Goal: Task Accomplishment & Management: Manage account settings

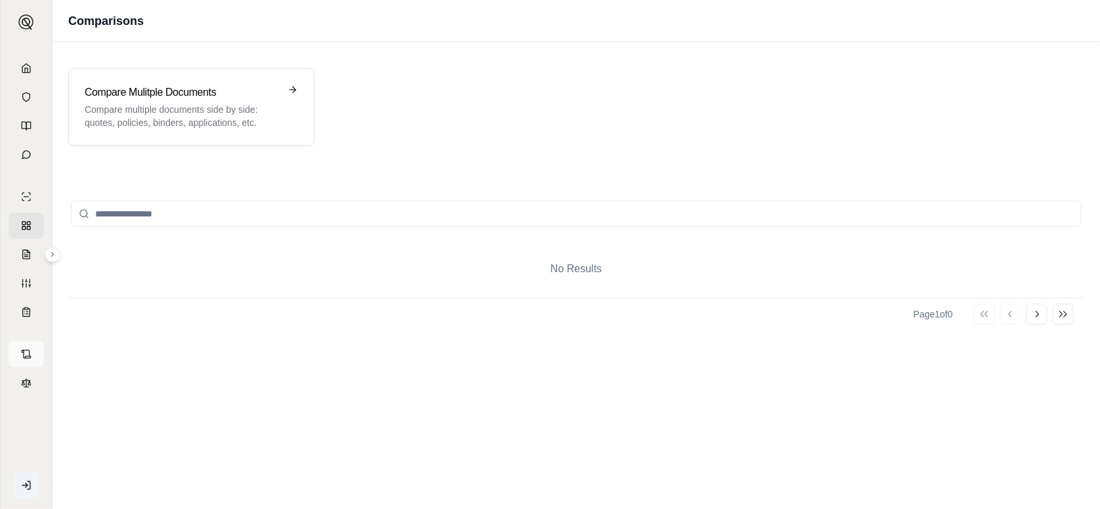
click at [31, 353] on link at bounding box center [26, 354] width 35 height 26
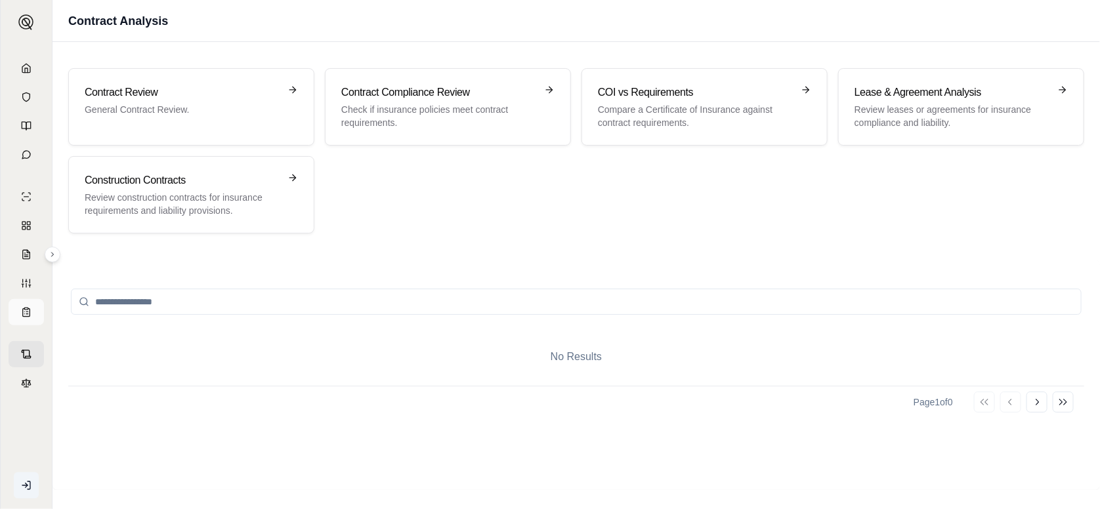
click at [24, 323] on link at bounding box center [26, 312] width 35 height 26
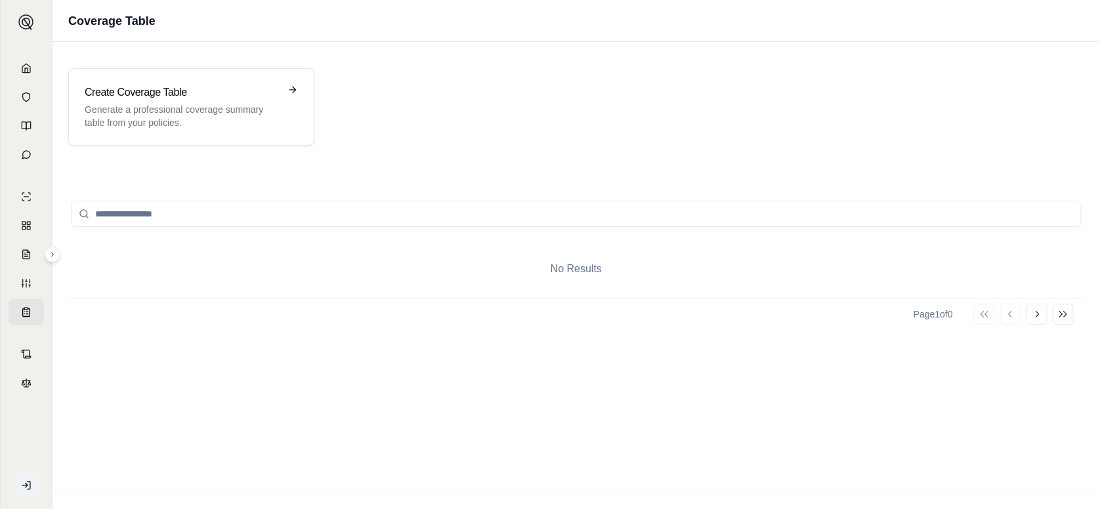
click at [24, 484] on icon at bounding box center [26, 486] width 11 height 11
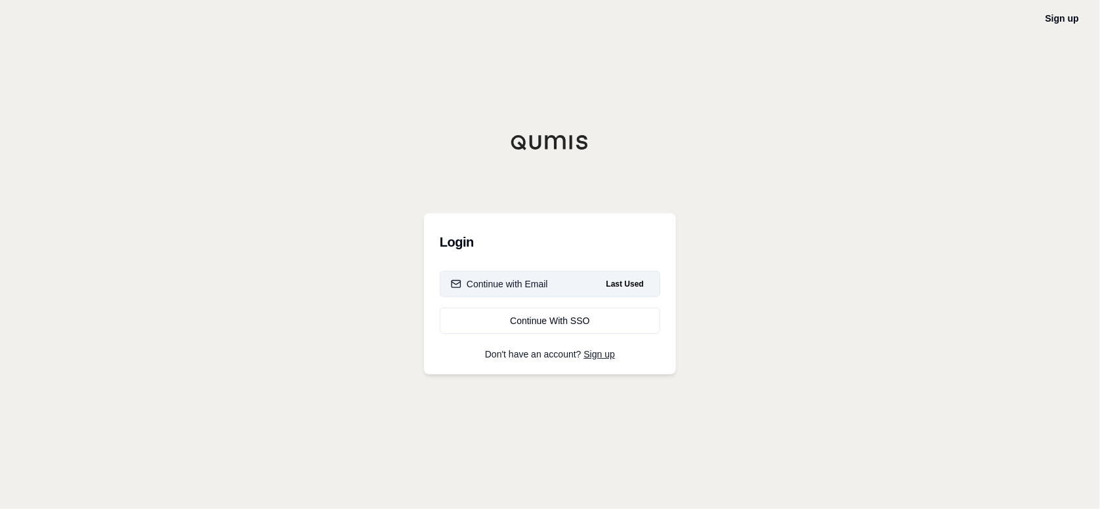
click at [556, 286] on button "Continue with Email Last Used" at bounding box center [550, 284] width 221 height 26
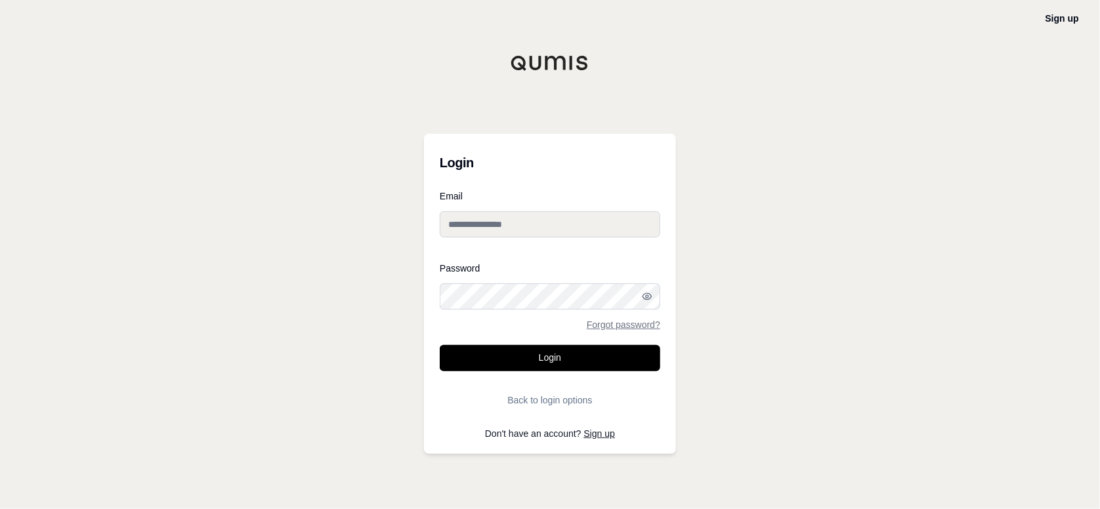
type input "**********"
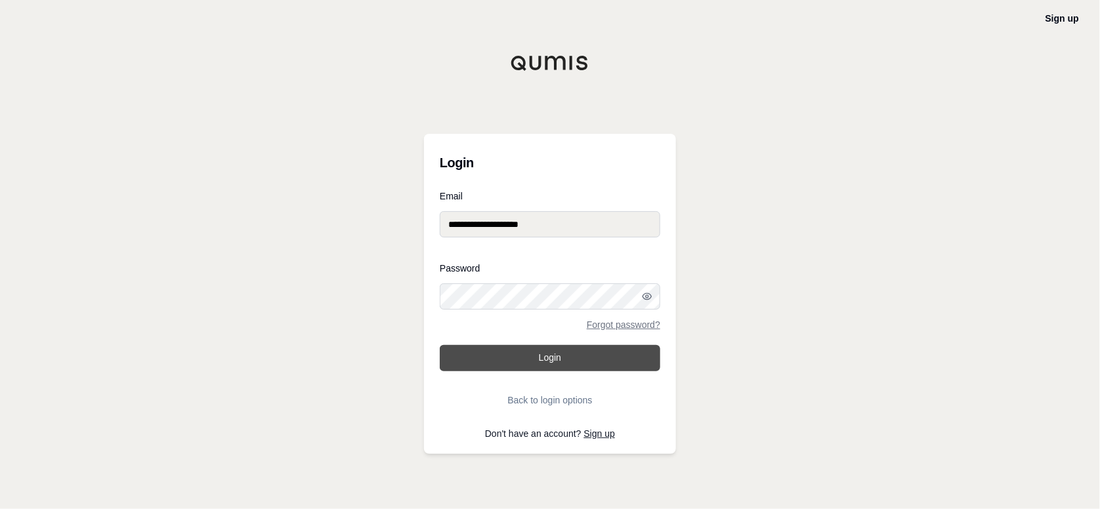
click at [556, 357] on button "Login" at bounding box center [550, 358] width 221 height 26
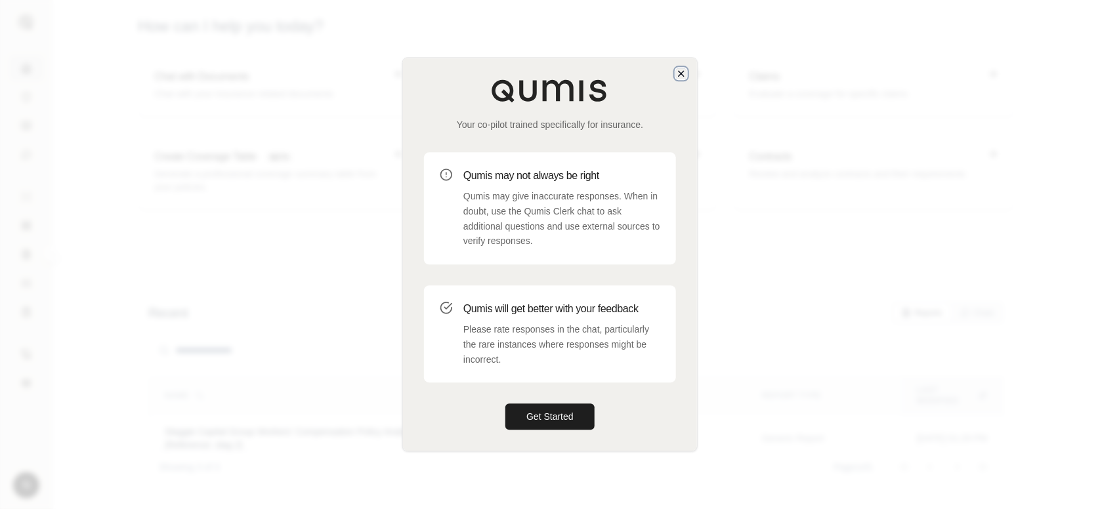
click at [679, 75] on icon "button" at bounding box center [681, 73] width 11 height 11
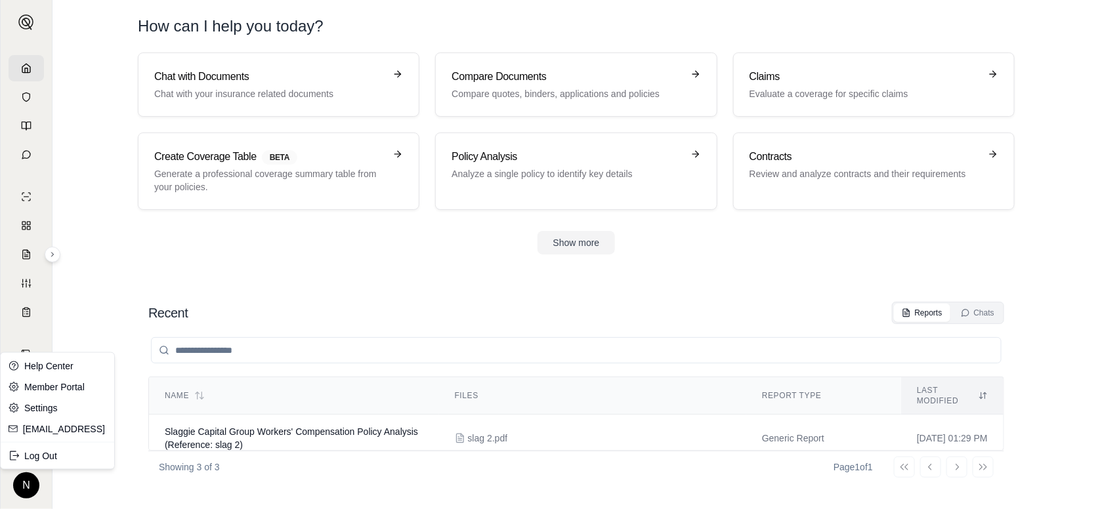
click at [27, 486] on html "N How can I help you [DATE]? Chat with Documents Chat with your insurance relat…" at bounding box center [550, 254] width 1100 height 509
click at [62, 387] on link "Member Portal" at bounding box center [57, 387] width 108 height 21
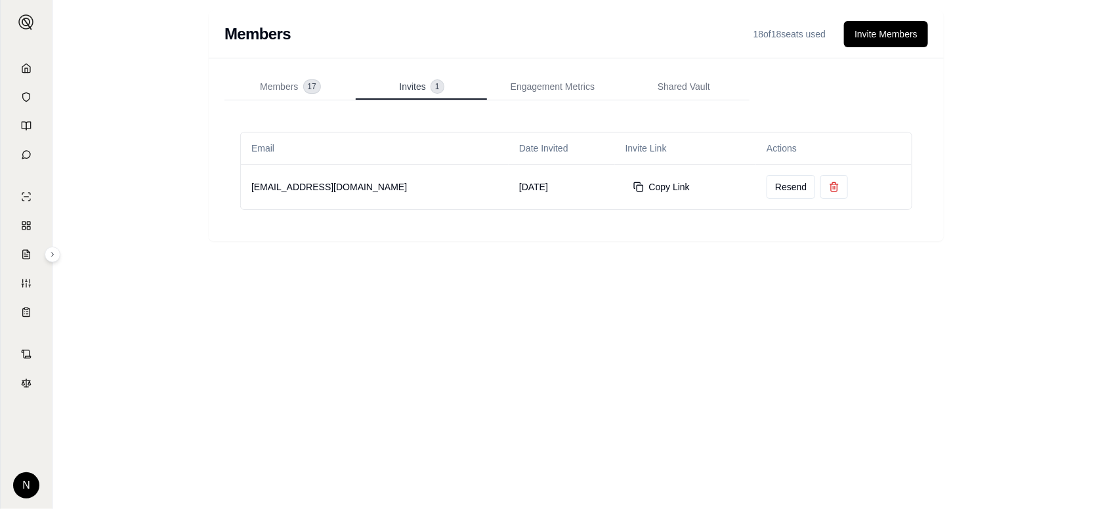
click at [426, 83] on div "Invites 1" at bounding box center [421, 86] width 44 height 13
click at [829, 190] on icon at bounding box center [834, 187] width 11 height 11
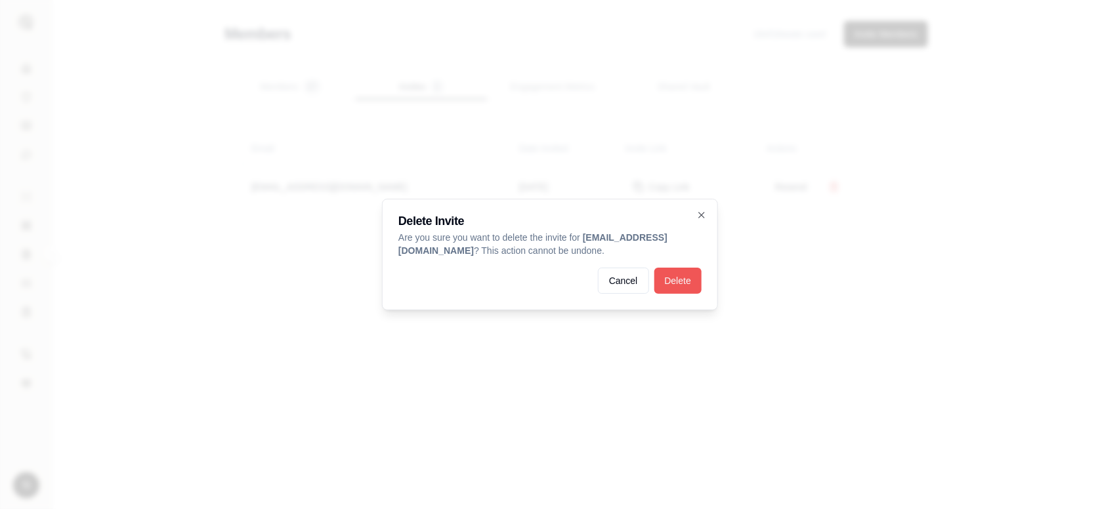
click at [684, 279] on button "Delete" at bounding box center [678, 281] width 47 height 26
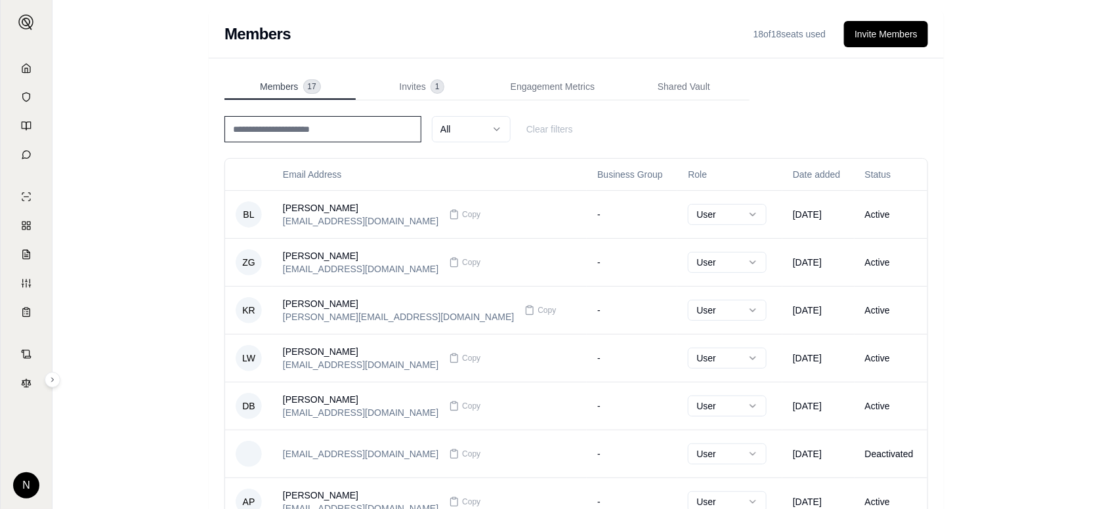
click at [291, 86] on span "Members" at bounding box center [279, 86] width 38 height 13
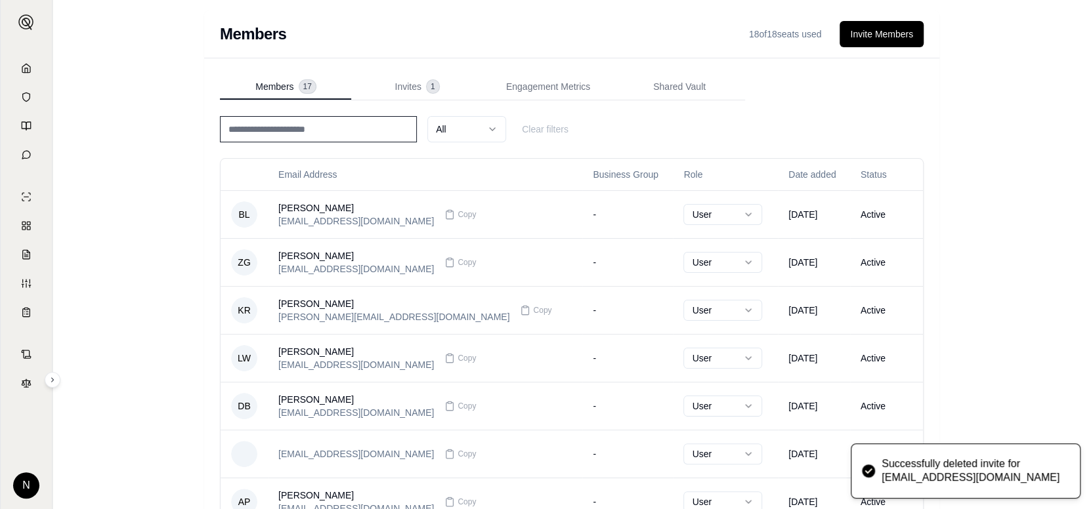
click at [290, 131] on input at bounding box center [318, 129] width 197 height 26
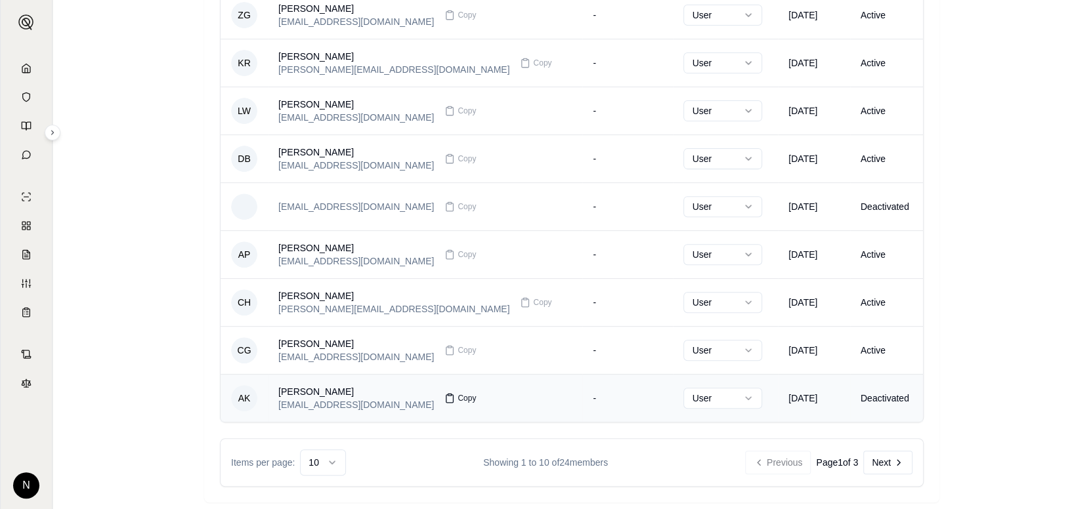
scroll to position [249, 0]
click at [895, 463] on icon at bounding box center [898, 461] width 11 height 11
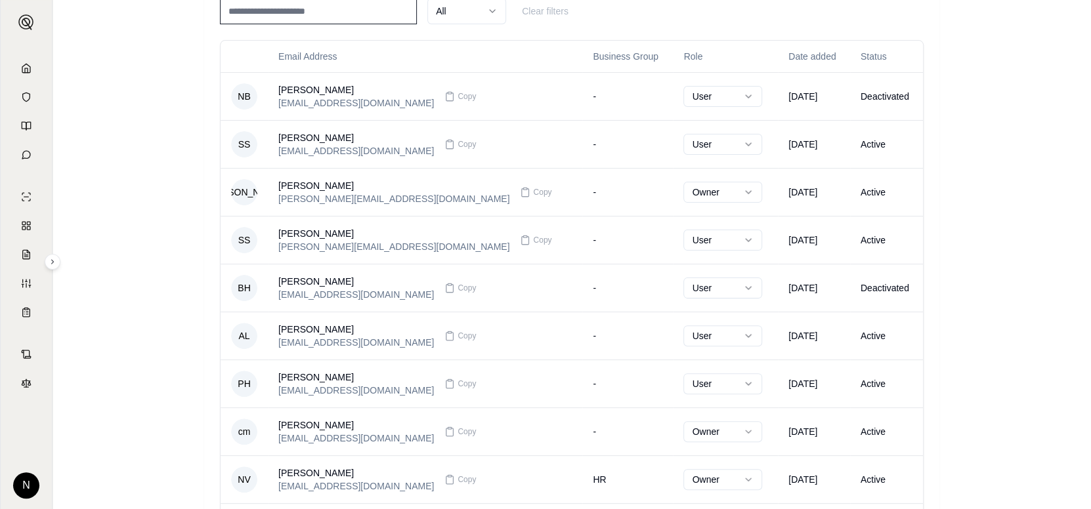
scroll to position [53, 0]
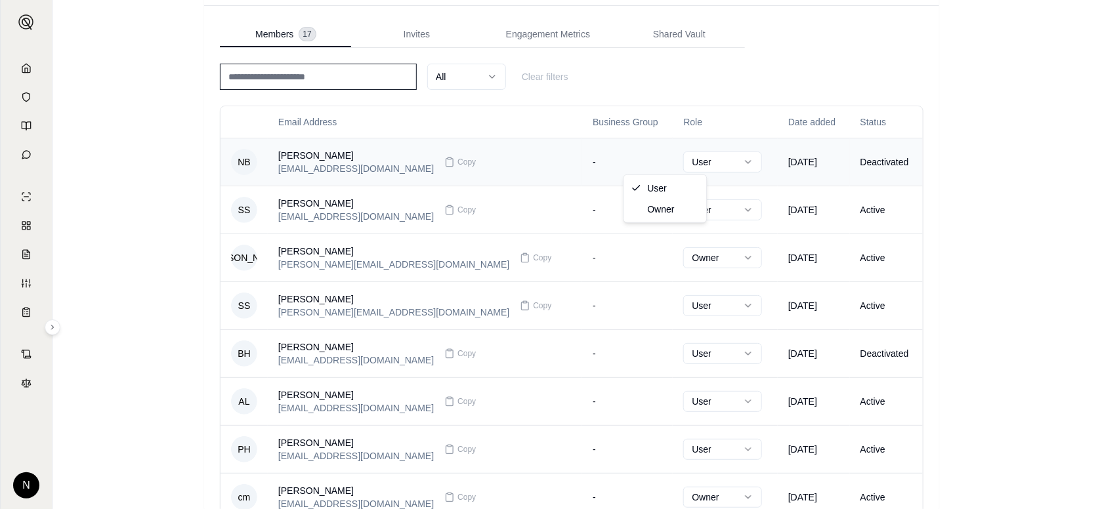
click at [693, 163] on html "N Members 17 of 18 seats used Invite Members Members 17 Invites Engagement Metr…" at bounding box center [550, 327] width 1100 height 761
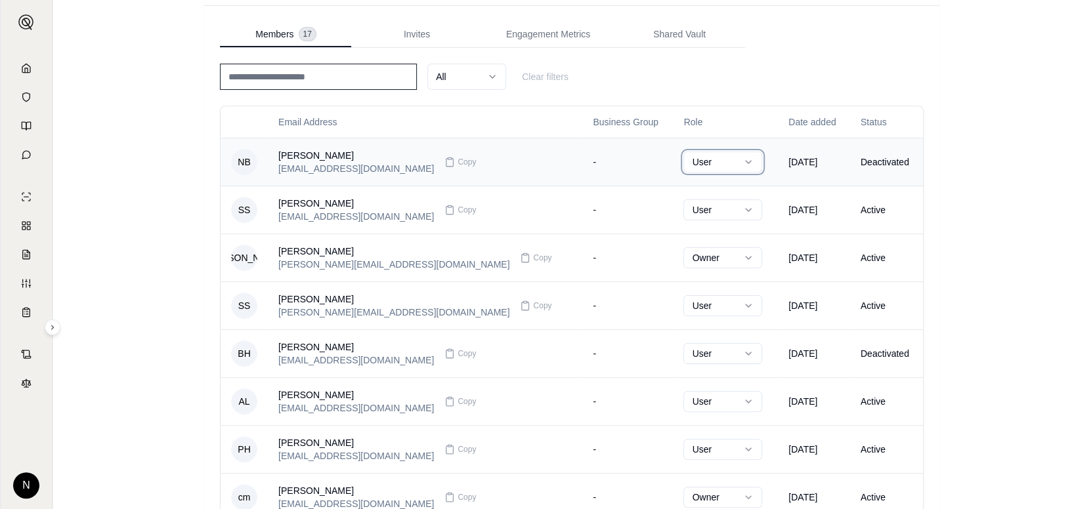
click at [693, 163] on html "N Members 17 of 18 seats used Invite Members Members 17 Invites Engagement Metr…" at bounding box center [545, 327] width 1091 height 761
click at [582, 172] on td "-" at bounding box center [627, 162] width 91 height 48
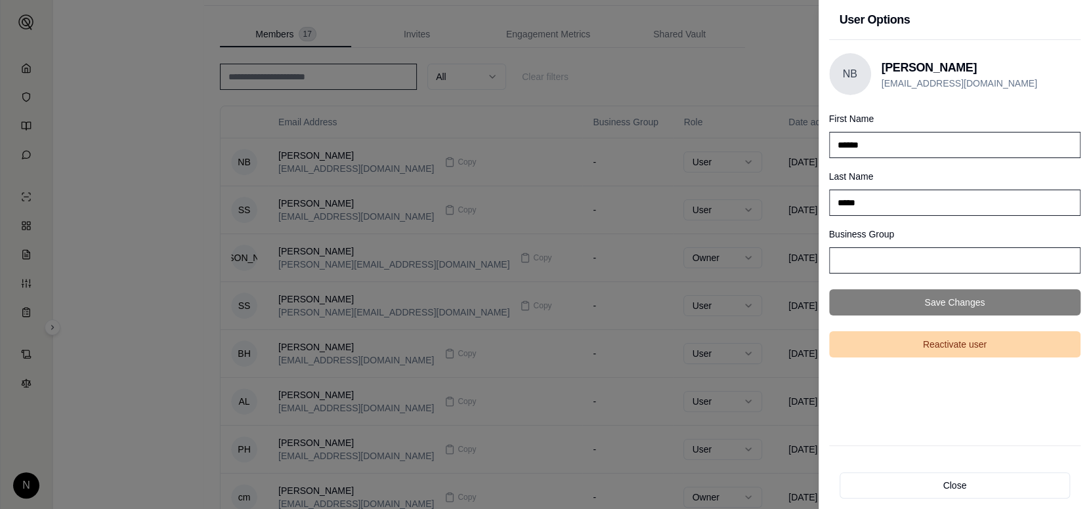
click at [949, 341] on button "Reactivate user" at bounding box center [955, 345] width 252 height 26
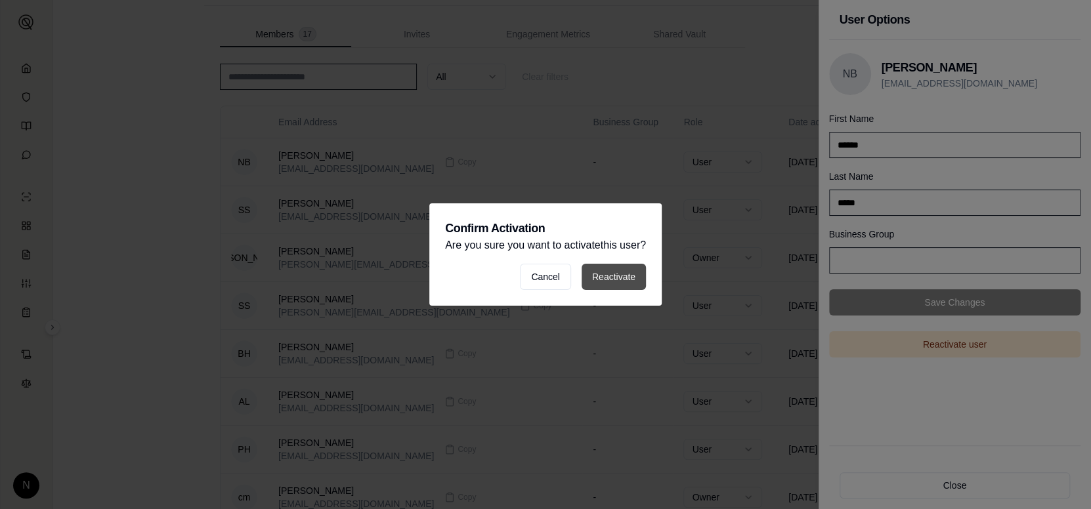
click at [609, 285] on button "Reactivate" at bounding box center [614, 277] width 64 height 26
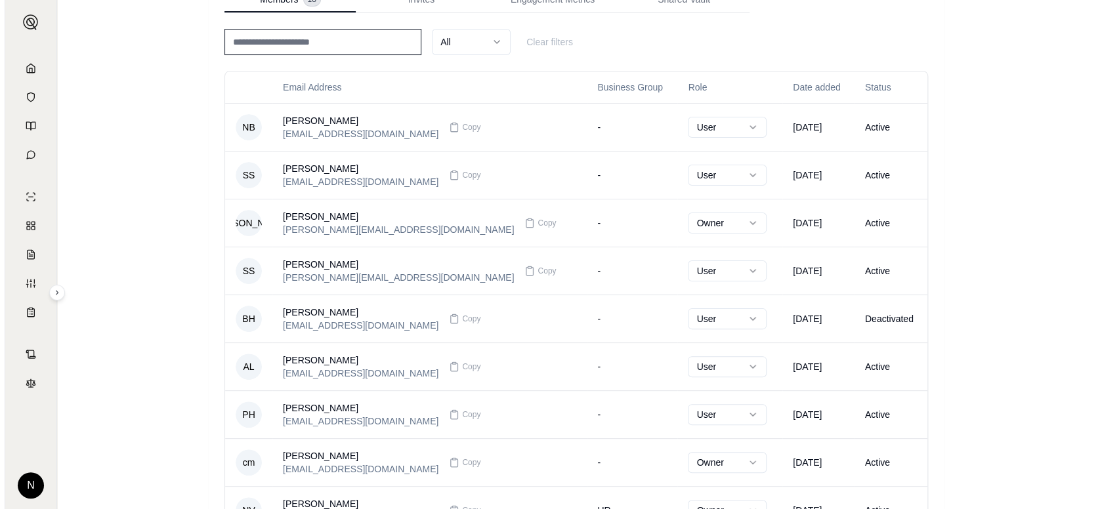
scroll to position [0, 0]
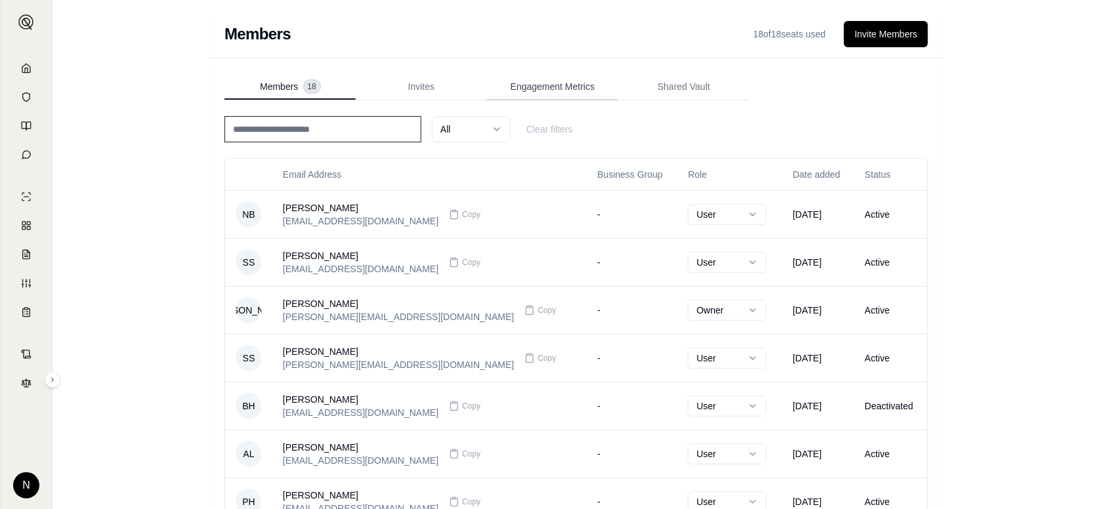
click at [542, 83] on span "Engagement Metrics" at bounding box center [553, 86] width 84 height 13
